Goal: Information Seeking & Learning: Compare options

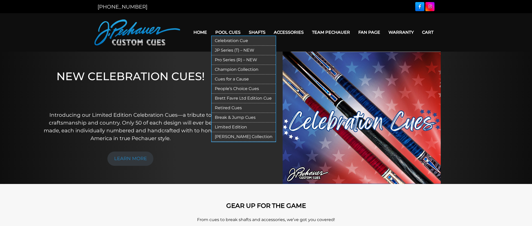
click at [223, 50] on link "JP Series (T) – NEW" at bounding box center [243, 51] width 64 height 10
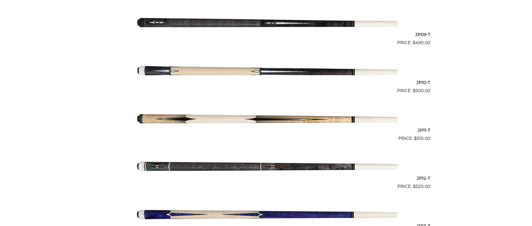
scroll to position [550, 0]
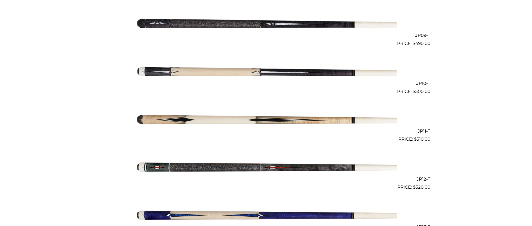
click at [220, 71] on img at bounding box center [266, 71] width 262 height 44
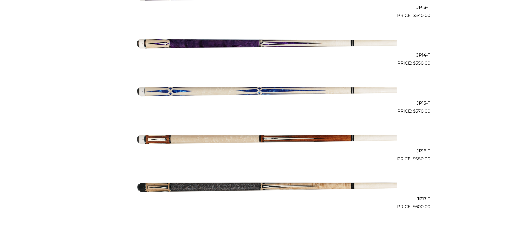
scroll to position [778, 0]
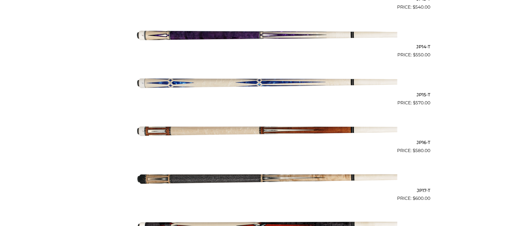
click at [218, 128] on img at bounding box center [266, 131] width 262 height 44
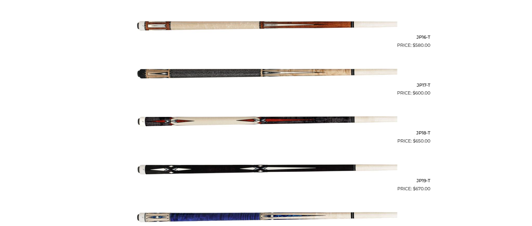
scroll to position [884, 0]
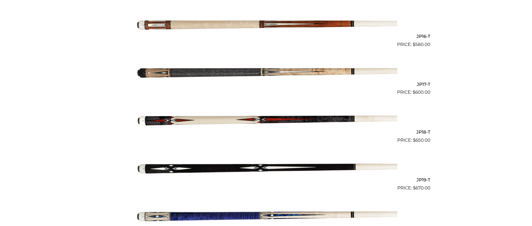
click at [192, 117] on img at bounding box center [266, 120] width 262 height 44
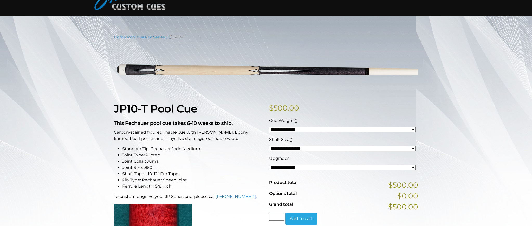
scroll to position [40, 0]
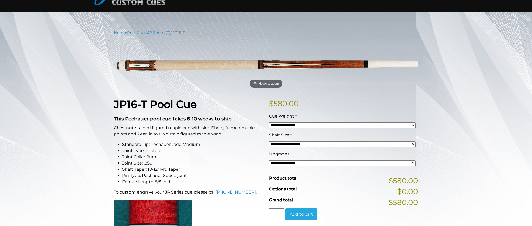
scroll to position [23, 0]
